Goal: Check status: Check status

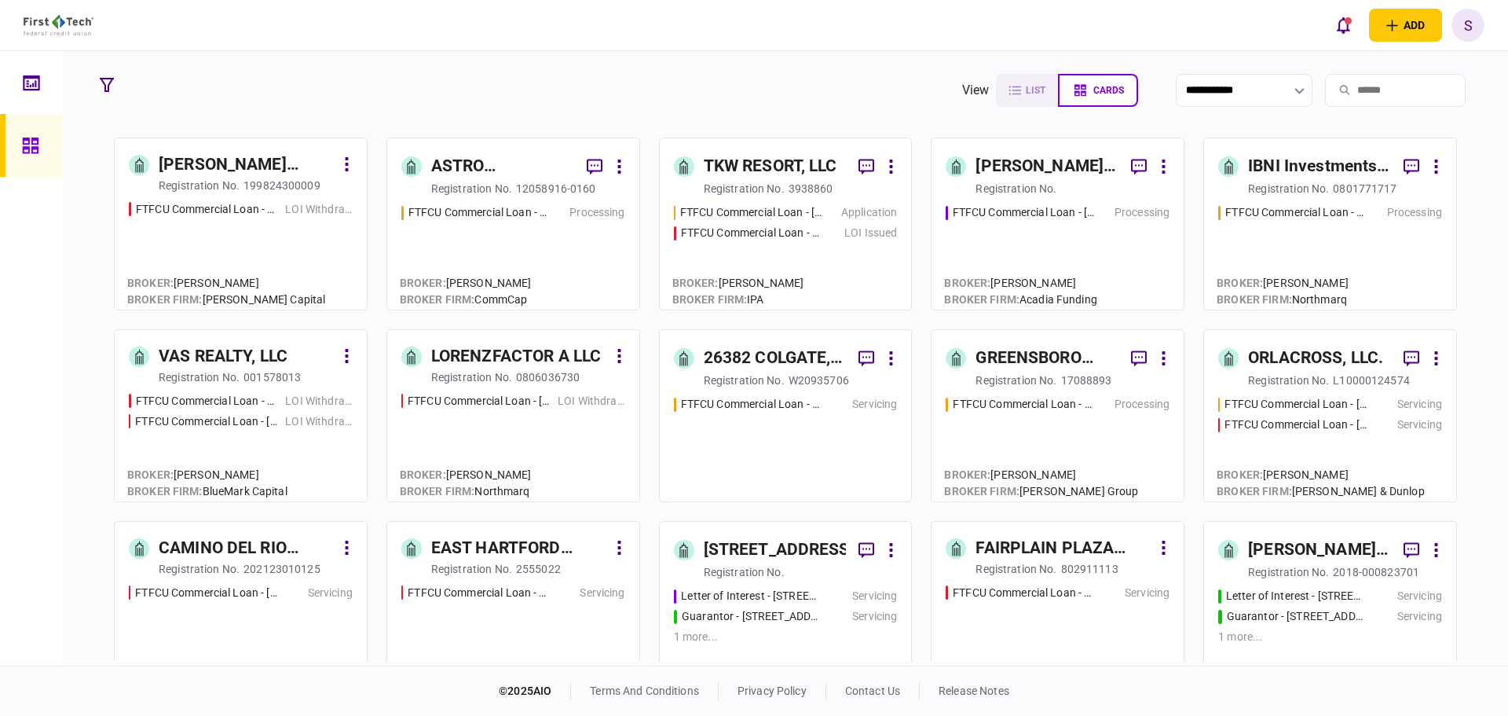
click at [777, 170] on div "TKW RESORT, LLC" at bounding box center [771, 166] width 134 height 25
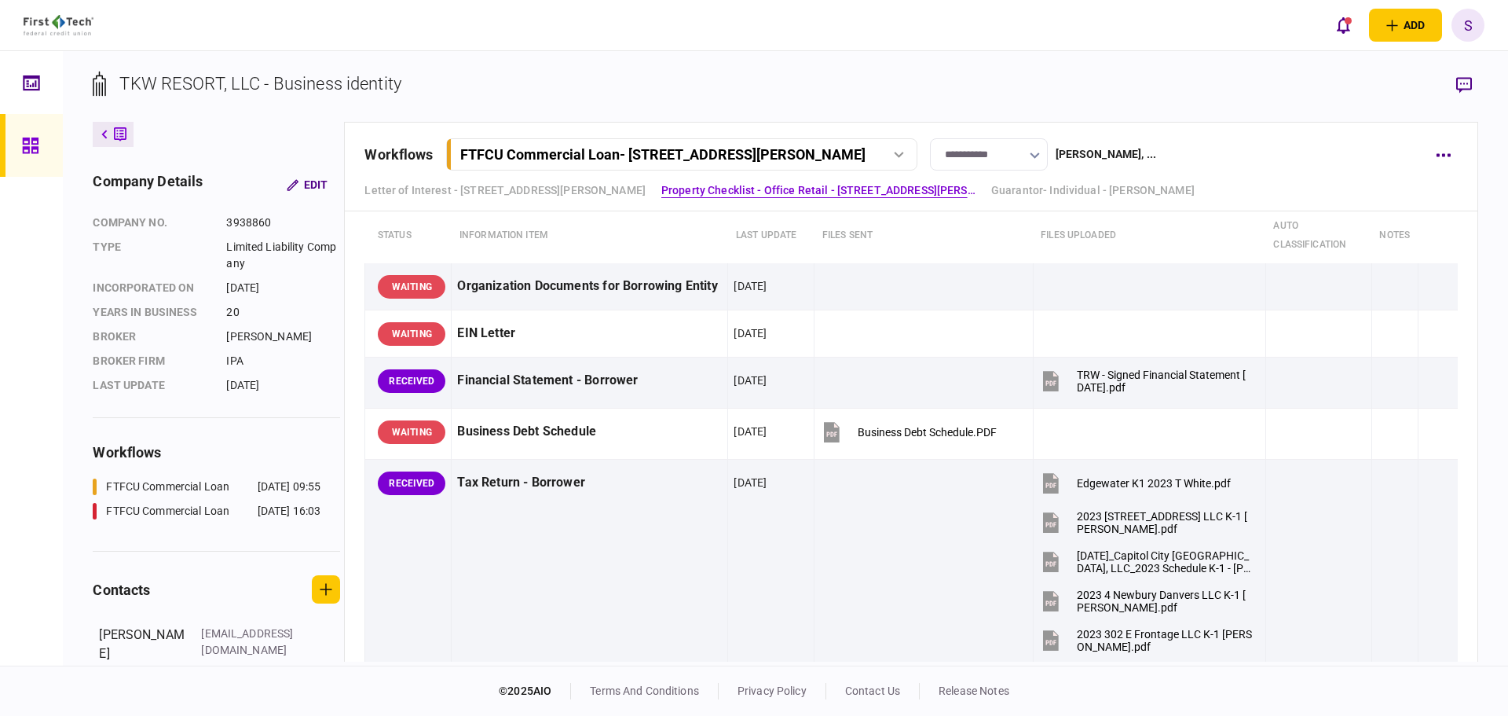
scroll to position [471, 0]
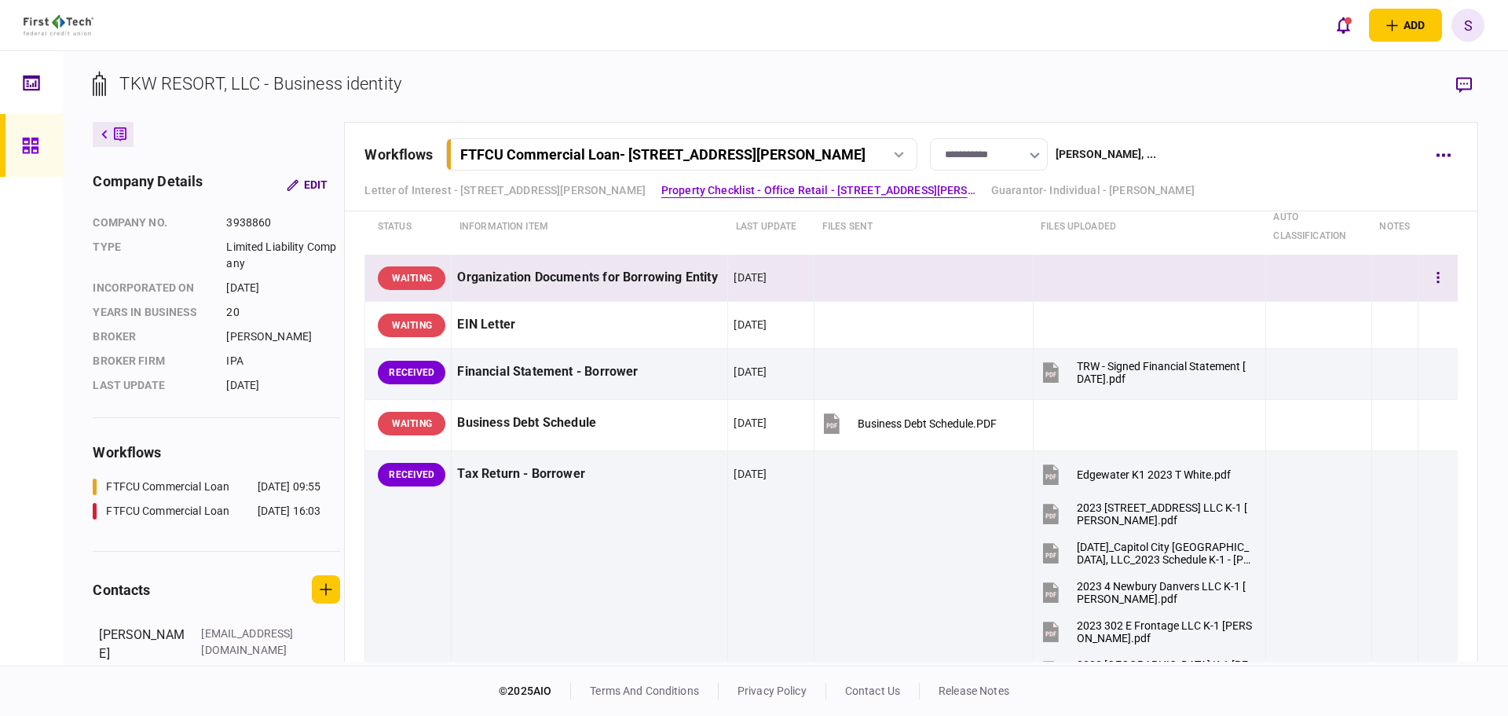
drag, startPoint x: 414, startPoint y: 282, endPoint x: 487, endPoint y: 284, distance: 73.1
click at [413, 282] on div "WAITING" at bounding box center [412, 278] width 68 height 24
click at [1431, 280] on button "button" at bounding box center [1438, 278] width 28 height 28
click at [1215, 261] on div at bounding box center [754, 358] width 1508 height 716
click at [1436, 278] on button "button" at bounding box center [1438, 278] width 28 height 28
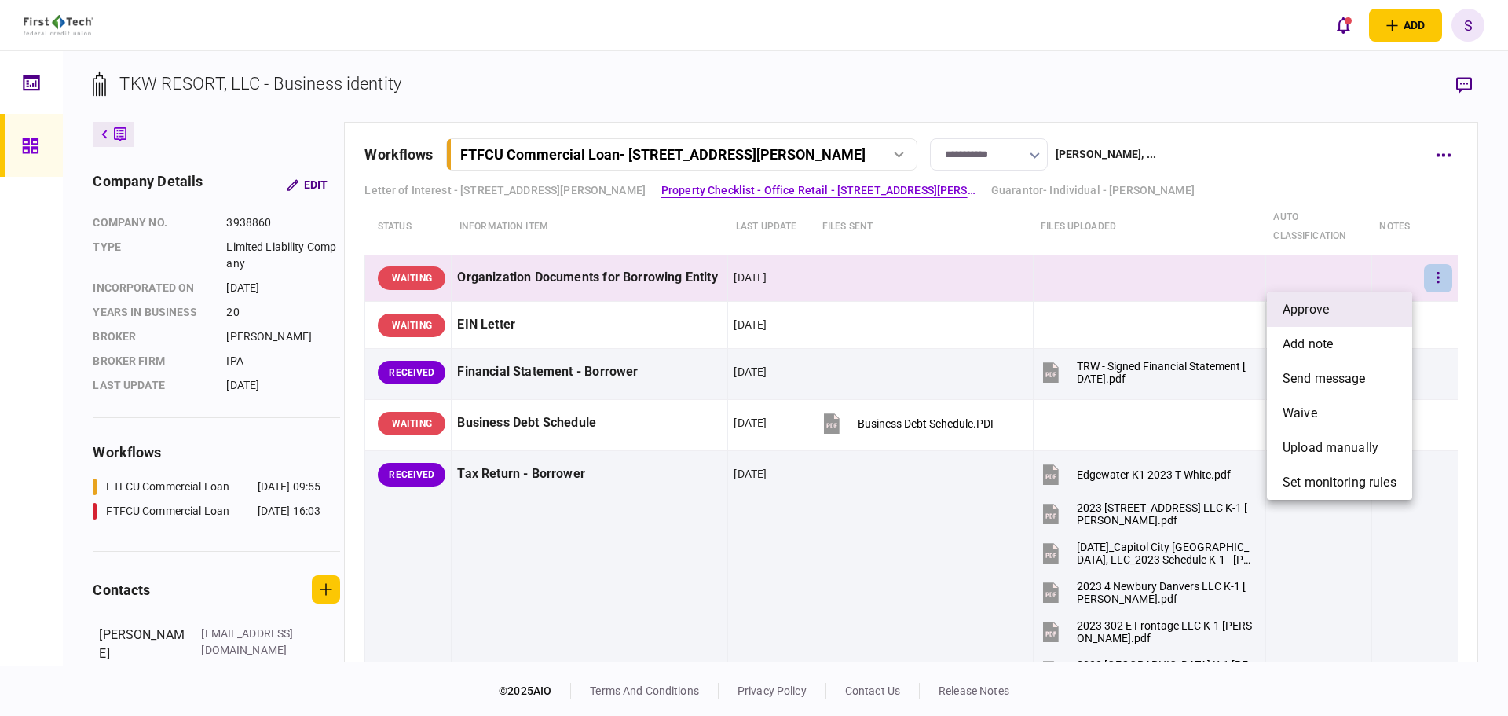
click at [1294, 307] on span "approve" at bounding box center [1306, 309] width 46 height 19
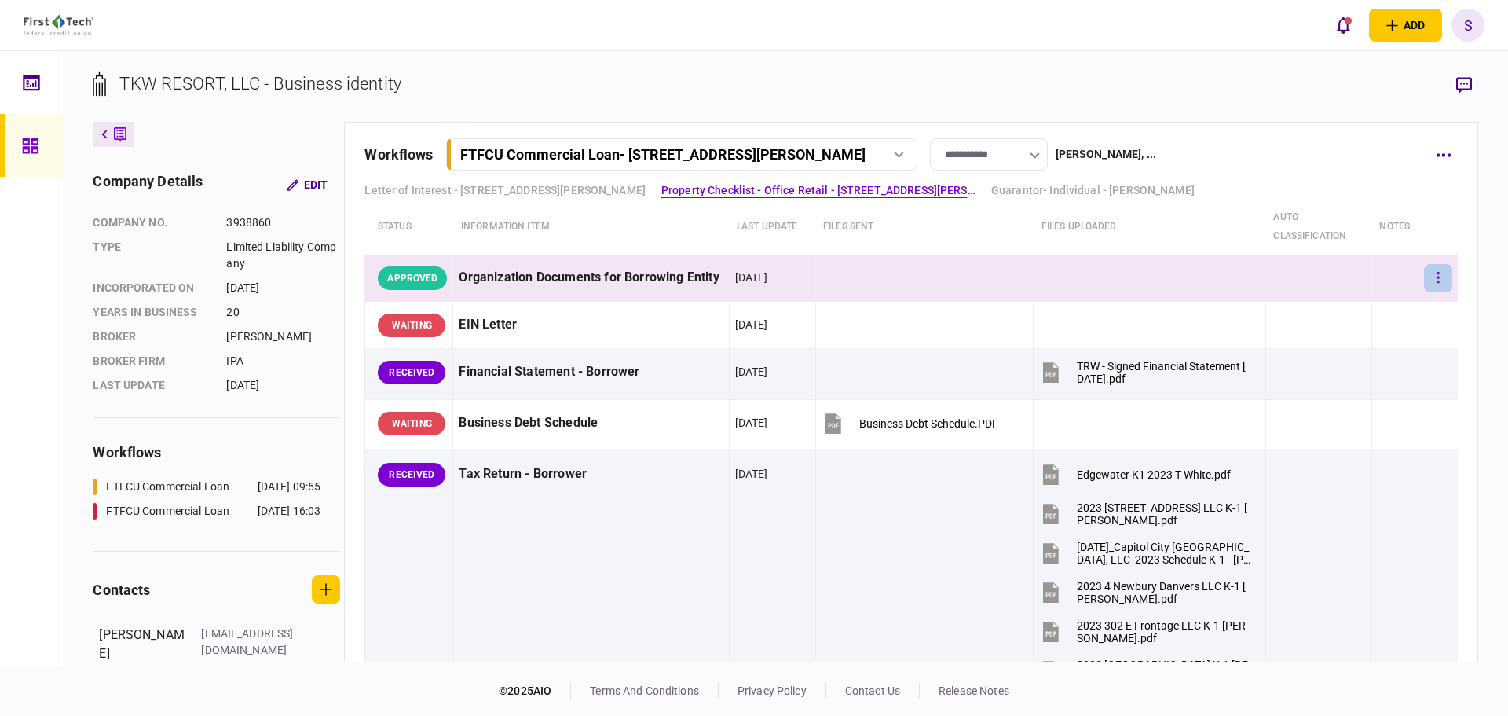
click at [1437, 274] on icon "button" at bounding box center [1438, 277] width 3 height 15
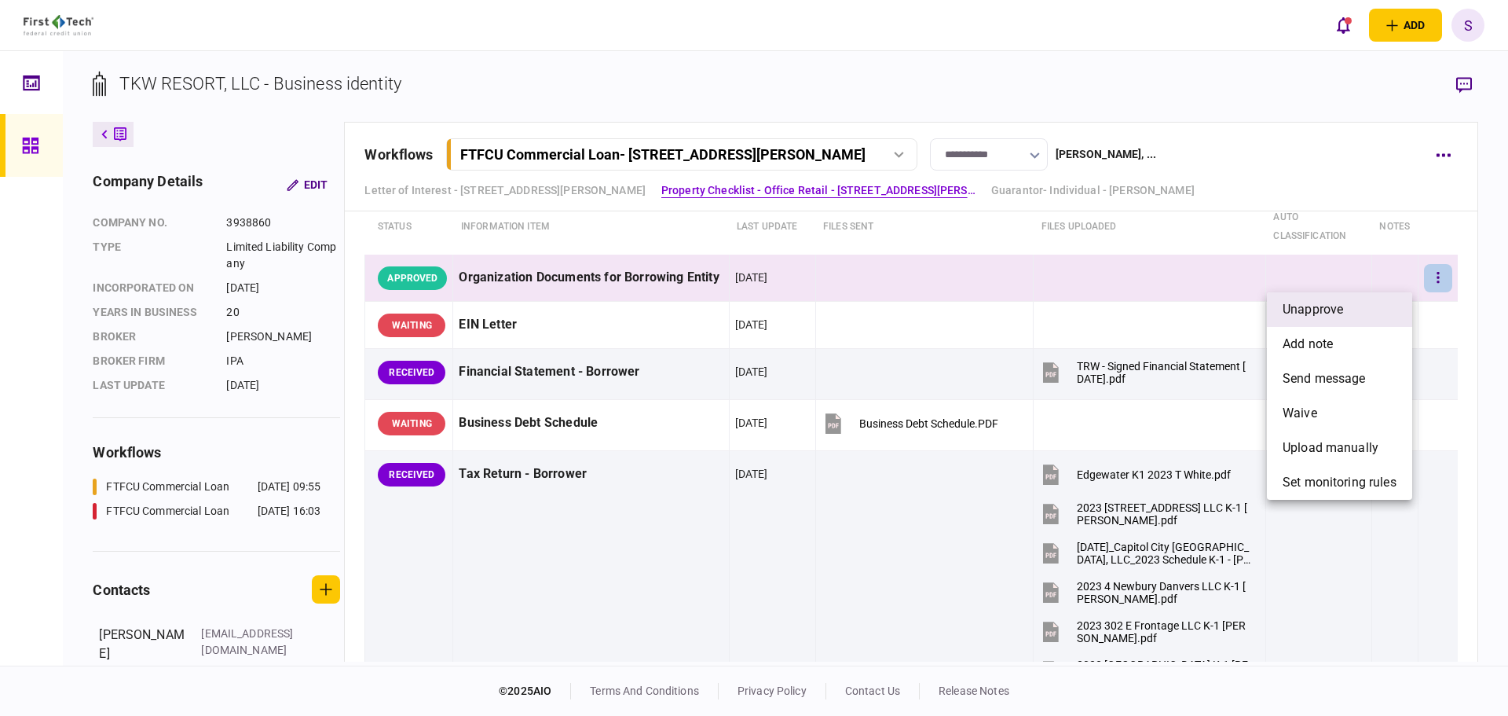
click at [1333, 305] on span "unapprove" at bounding box center [1313, 309] width 60 height 19
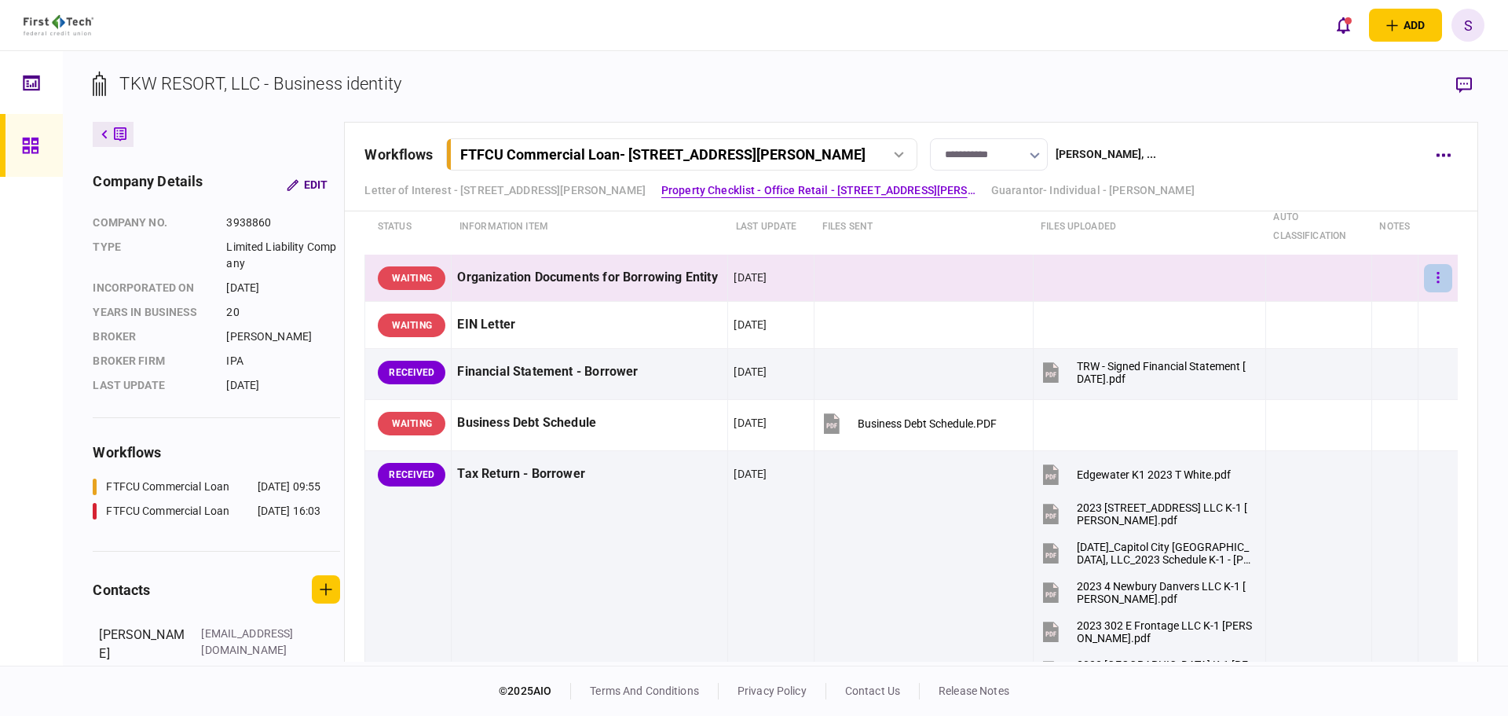
click at [1437, 273] on icon "button" at bounding box center [1438, 277] width 2 height 11
click at [1310, 269] on div at bounding box center [754, 358] width 1508 height 716
click at [394, 279] on div "WAITING" at bounding box center [412, 278] width 68 height 24
drag, startPoint x: 889, startPoint y: 270, endPoint x: 893, endPoint y: 293, distance: 23.1
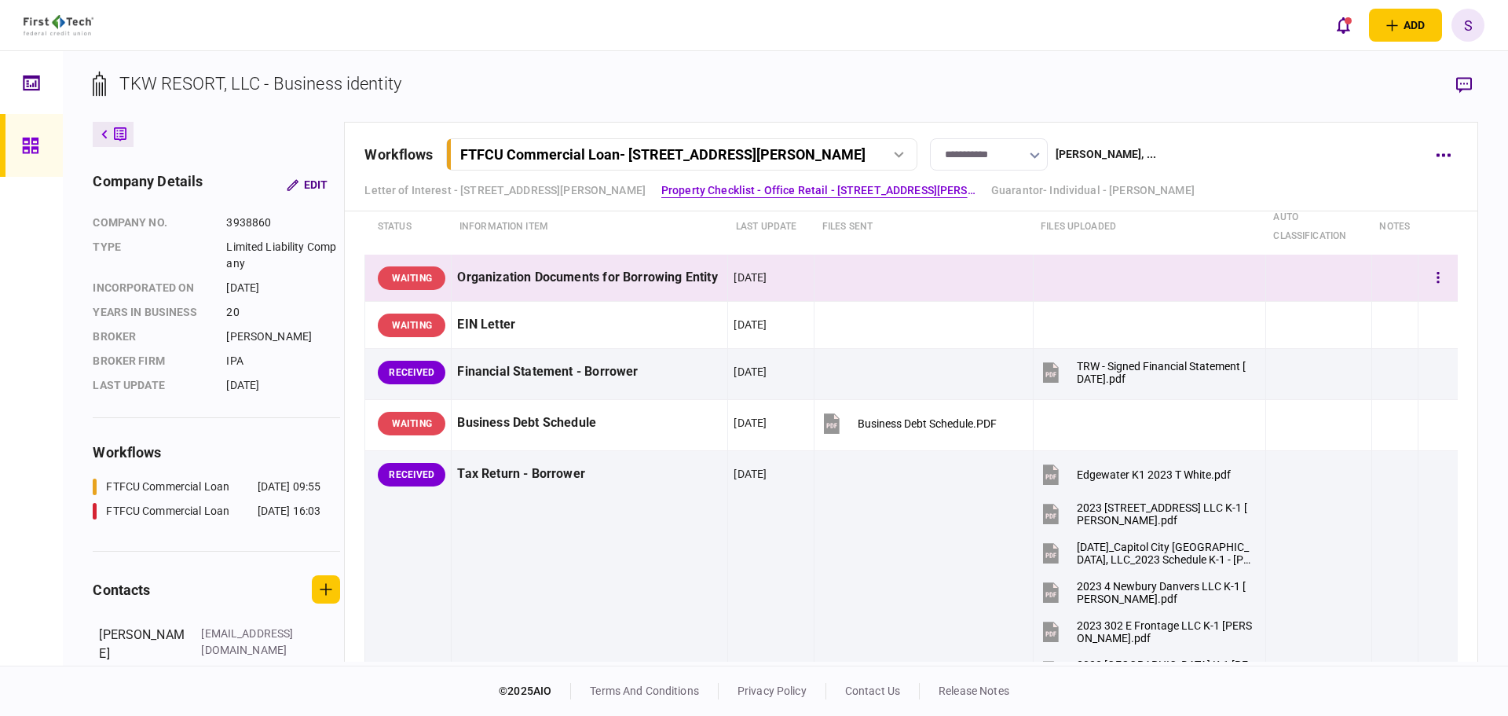
click at [889, 270] on td at bounding box center [924, 278] width 218 height 47
drag, startPoint x: 1306, startPoint y: 282, endPoint x: 1355, endPoint y: 275, distance: 50.0
click at [1306, 282] on td at bounding box center [1319, 278] width 106 height 47
click at [1424, 278] on button "button" at bounding box center [1438, 278] width 28 height 28
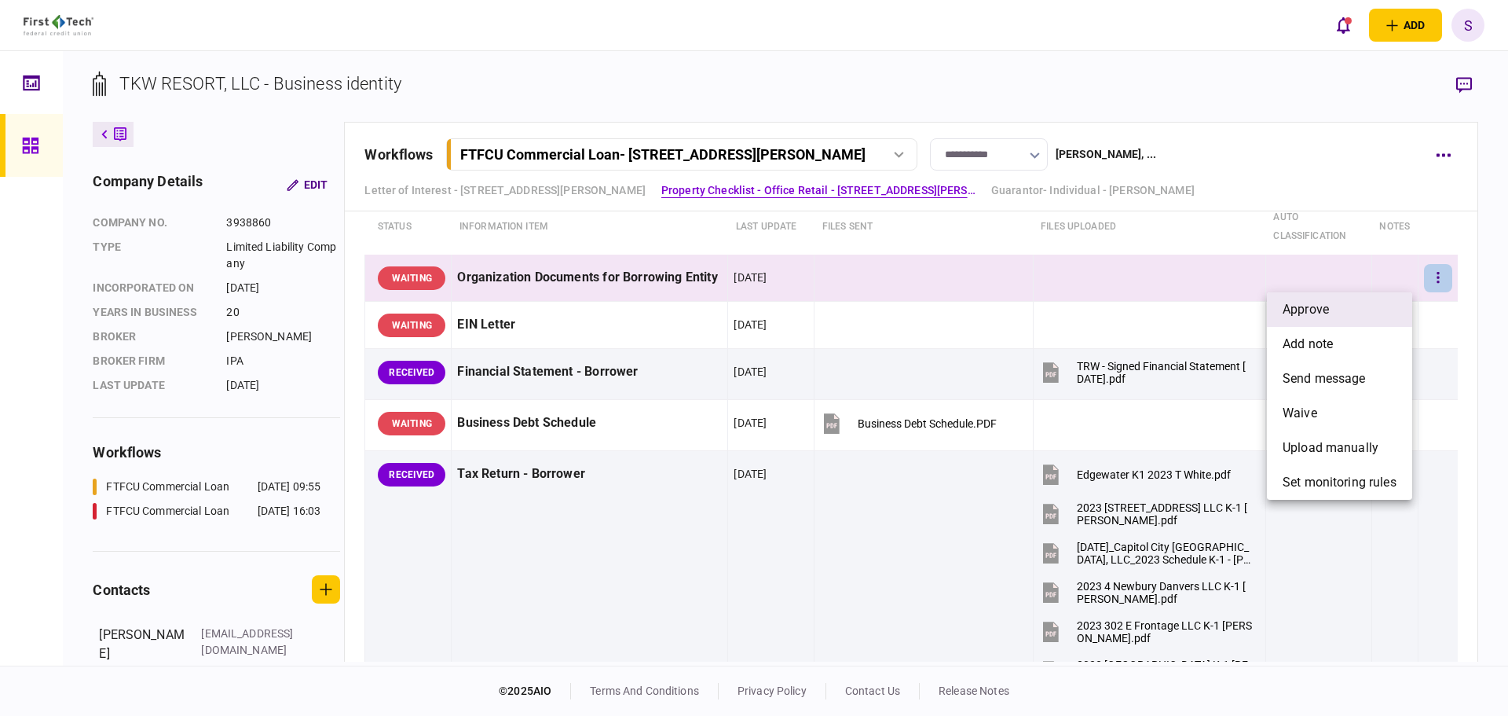
click at [1365, 314] on li "approve" at bounding box center [1339, 309] width 145 height 35
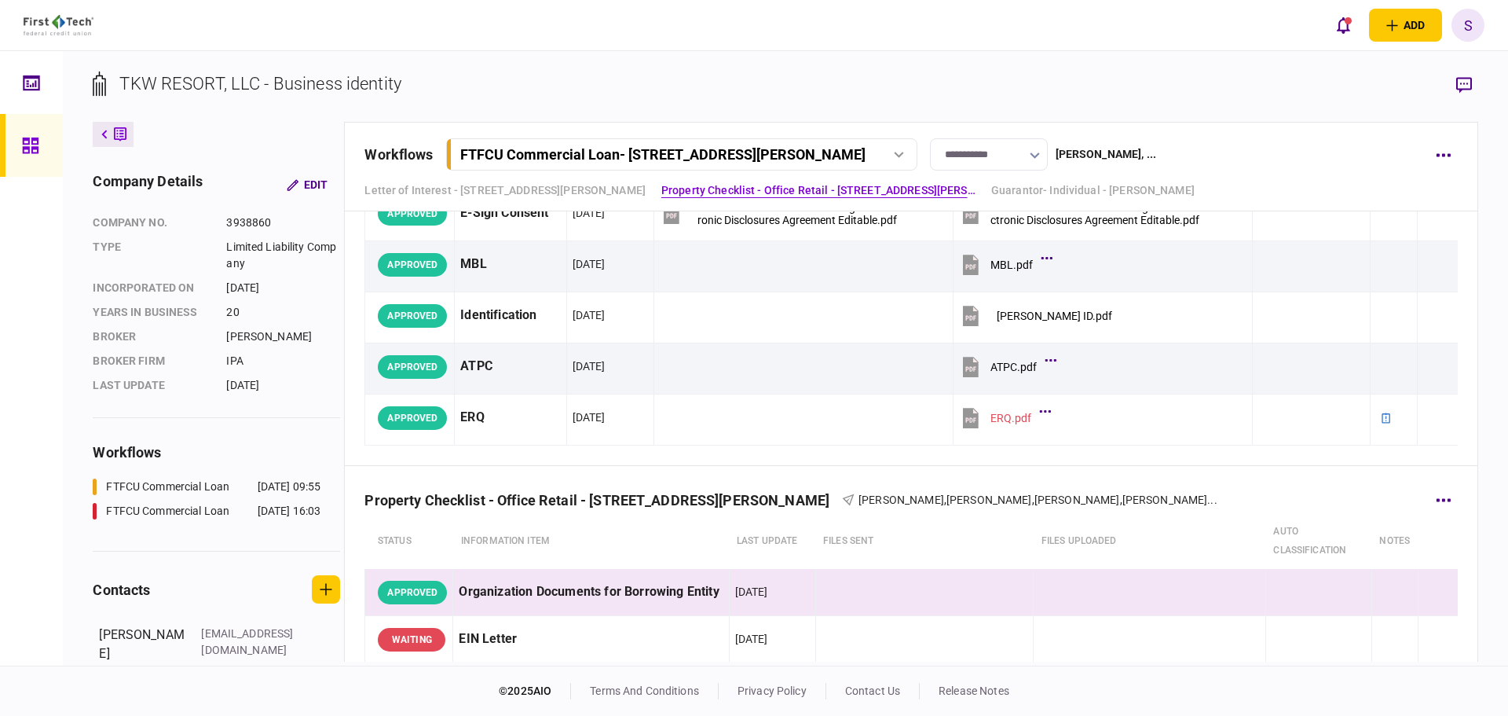
scroll to position [0, 0]
